Goal: Task Accomplishment & Management: Use online tool/utility

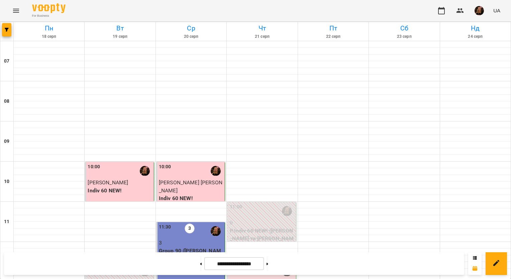
scroll to position [401, 0]
click at [268, 265] on button at bounding box center [267, 263] width 2 height 15
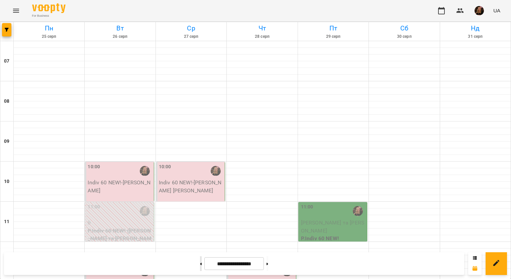
click at [200, 263] on icon at bounding box center [201, 263] width 2 height 3
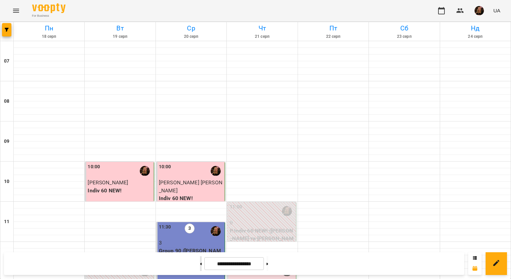
click at [200, 263] on button at bounding box center [201, 263] width 2 height 15
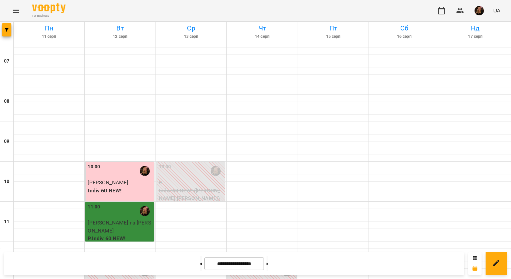
scroll to position [434, 0]
click at [268, 265] on button at bounding box center [267, 263] width 2 height 15
type input "**********"
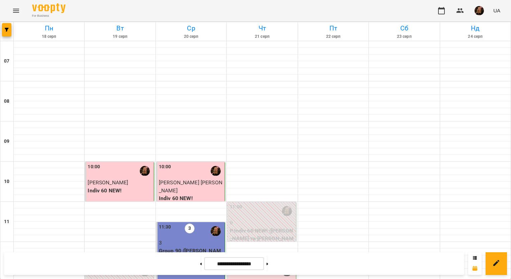
scroll to position [334, 0]
click at [254, 278] on span "[PERSON_NAME]" at bounding box center [250, 282] width 40 height 6
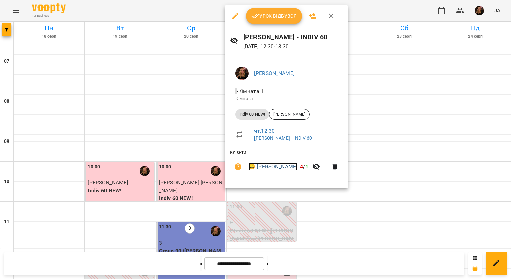
click at [283, 169] on link "😀 Скрипка Наталія" at bounding box center [273, 166] width 48 height 8
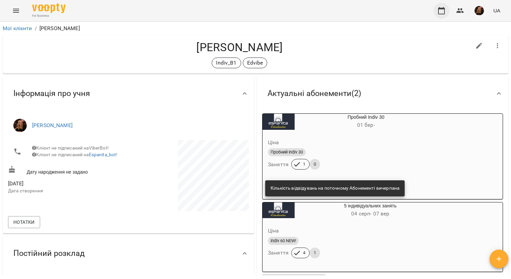
click at [444, 9] on icon "button" at bounding box center [441, 10] width 7 height 7
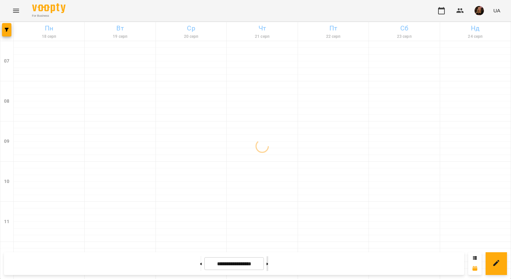
click at [268, 261] on button at bounding box center [267, 263] width 2 height 15
type input "**********"
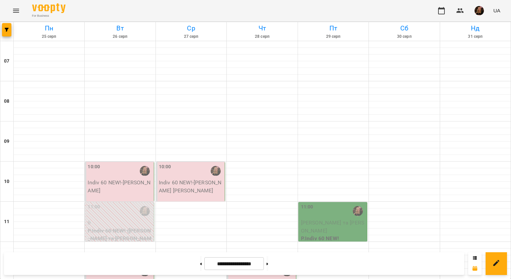
scroll to position [334, 0]
click at [200, 266] on button at bounding box center [201, 263] width 2 height 15
type input "**********"
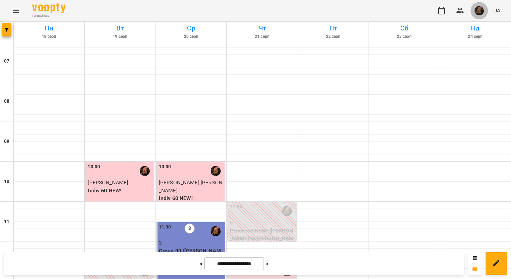
click at [480, 10] on img "button" at bounding box center [478, 10] width 9 height 9
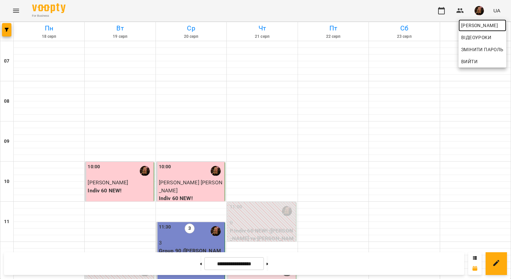
click at [479, 24] on span "Завада Аня" at bounding box center [482, 25] width 42 height 8
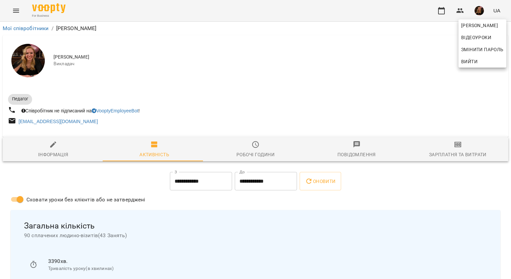
click at [456, 151] on div at bounding box center [255, 139] width 511 height 279
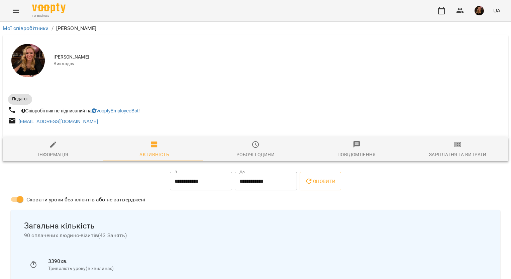
click at [456, 147] on icon "button" at bounding box center [458, 144] width 8 height 8
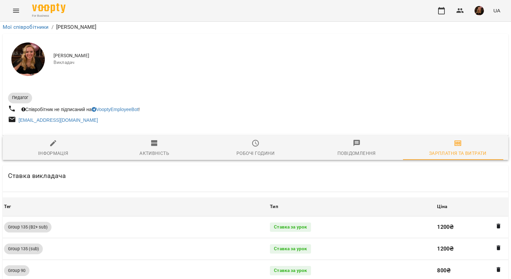
scroll to position [678, 0]
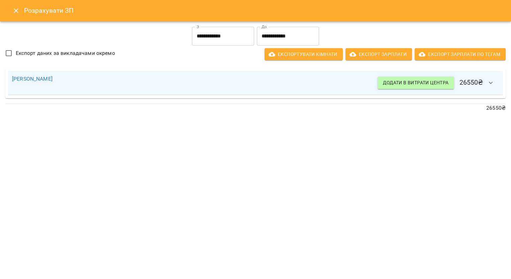
click at [225, 39] on input "**********" at bounding box center [223, 36] width 62 height 19
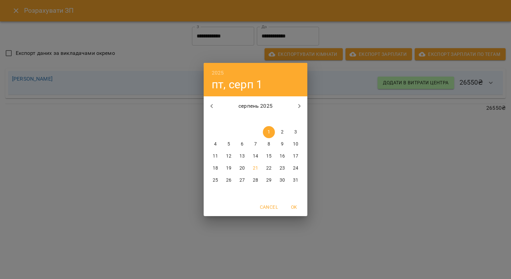
click at [294, 156] on p "17" at bounding box center [295, 156] width 5 height 7
type input "**********"
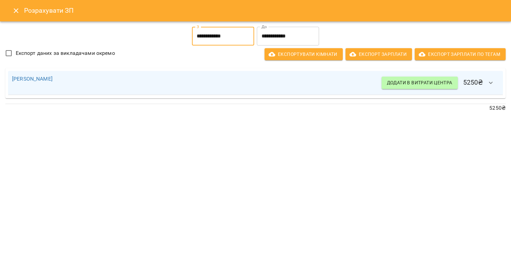
click at [487, 83] on icon "button" at bounding box center [491, 83] width 8 height 8
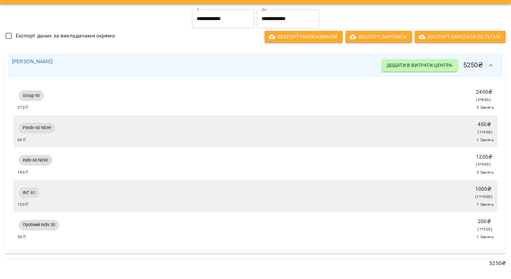
scroll to position [0, 0]
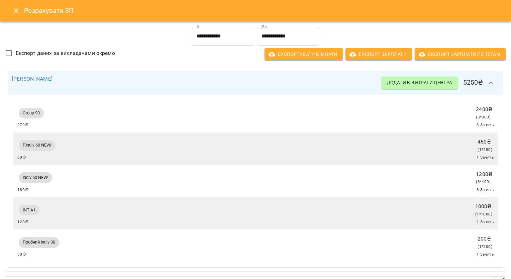
click at [17, 11] on icon "Close" at bounding box center [16, 11] width 8 height 8
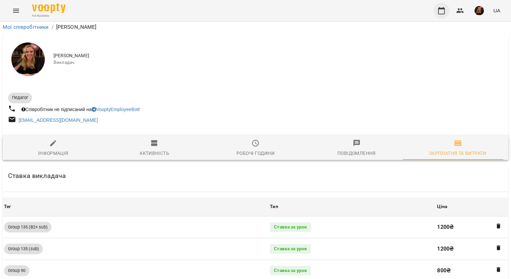
click at [439, 10] on icon "button" at bounding box center [441, 10] width 7 height 7
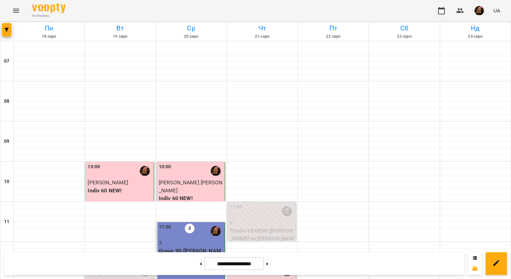
scroll to position [401, 0]
